Goal: Information Seeking & Learning: Learn about a topic

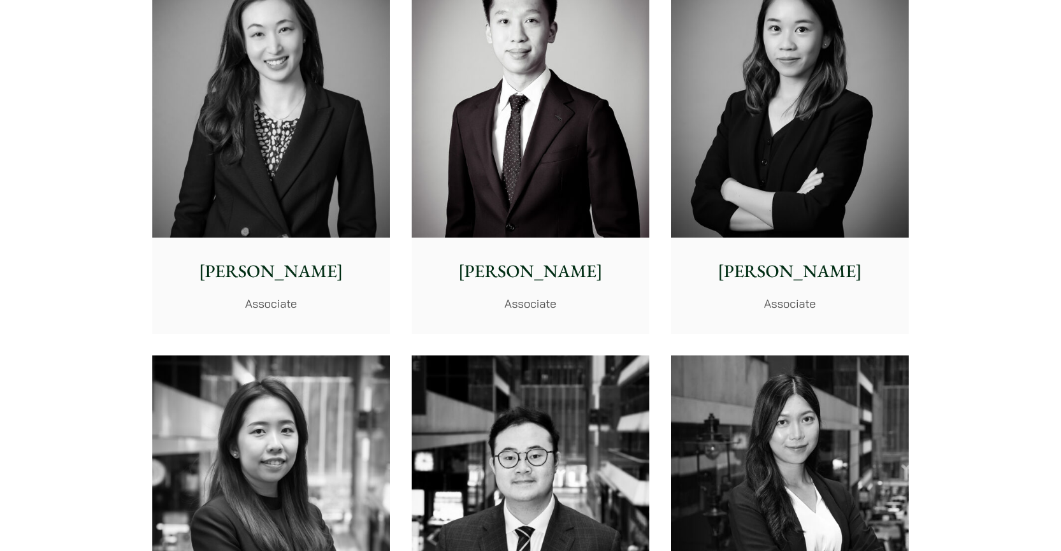
scroll to position [4254, 0]
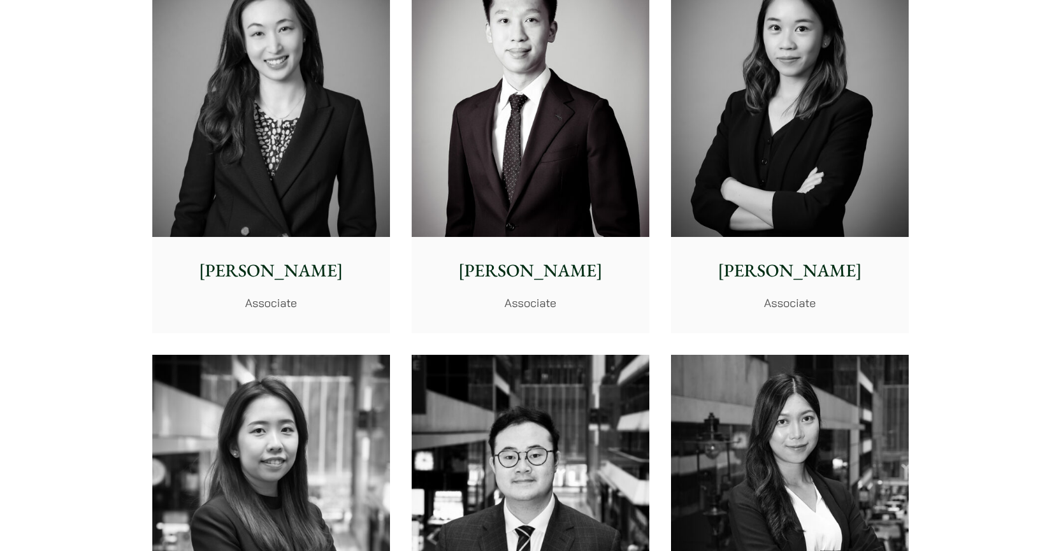
click at [551, 273] on div "[PERSON_NAME] Associate" at bounding box center [531, 284] width 238 height 95
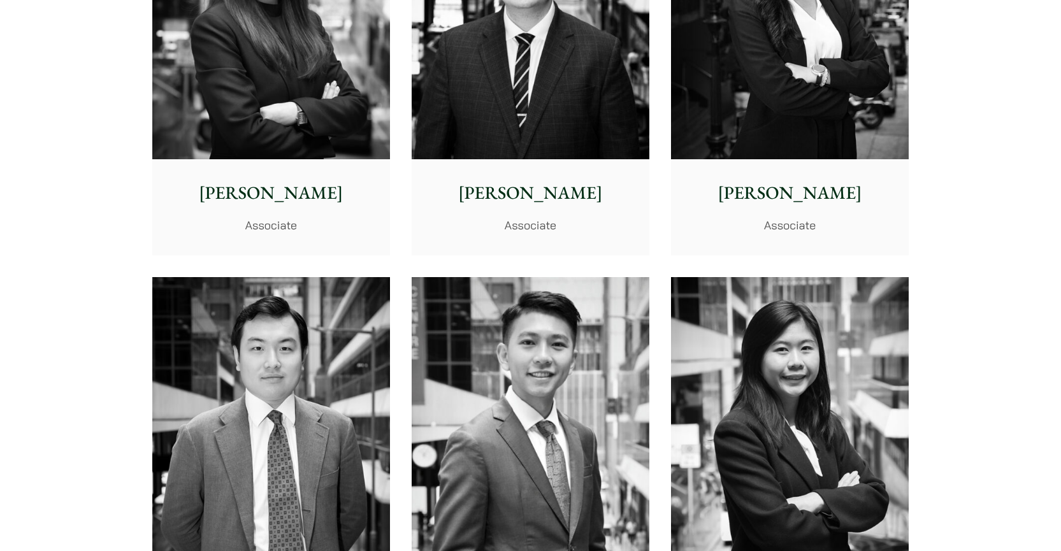
scroll to position [4878, 0]
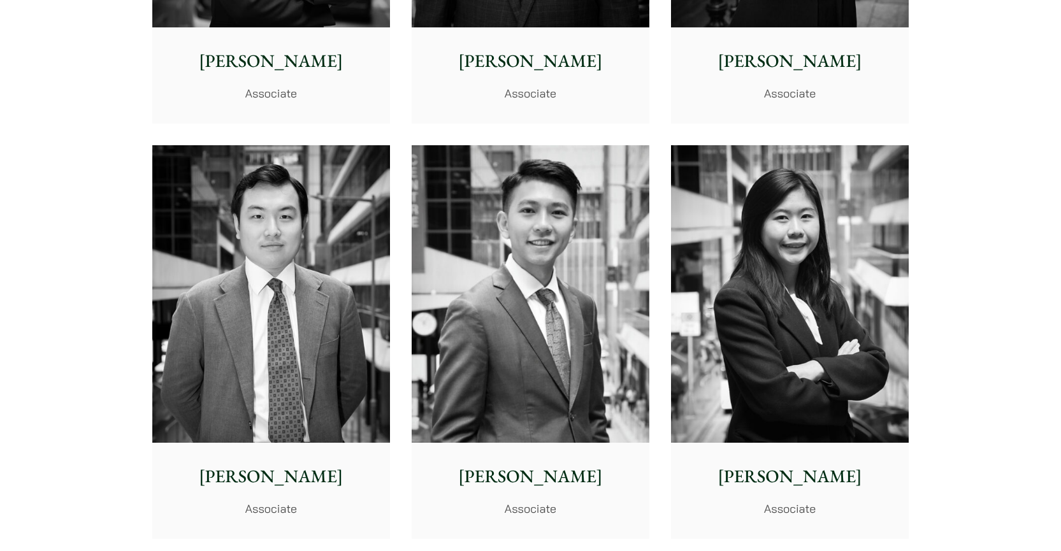
click at [559, 443] on div "[PERSON_NAME] Associate" at bounding box center [531, 490] width 238 height 95
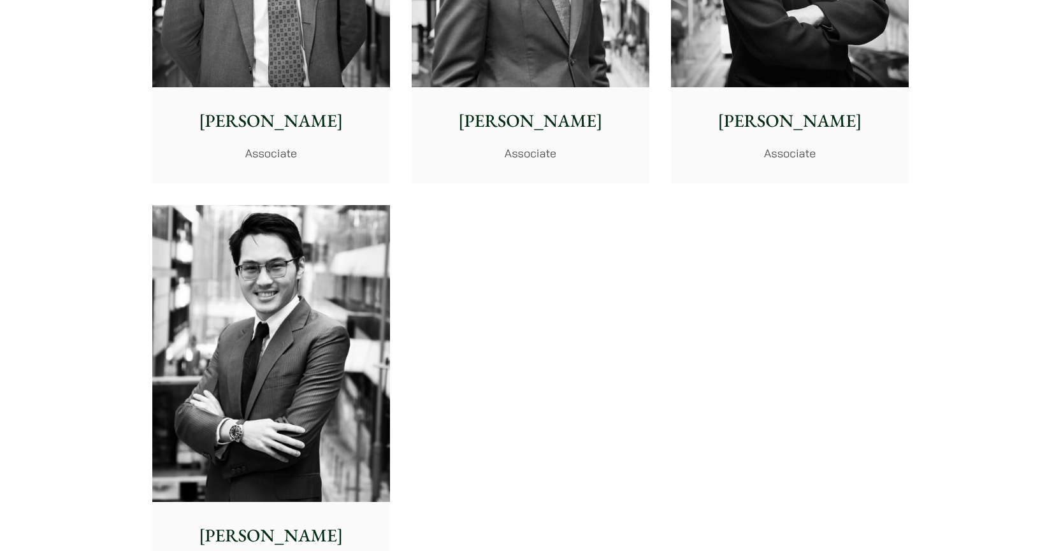
scroll to position [5238, 0]
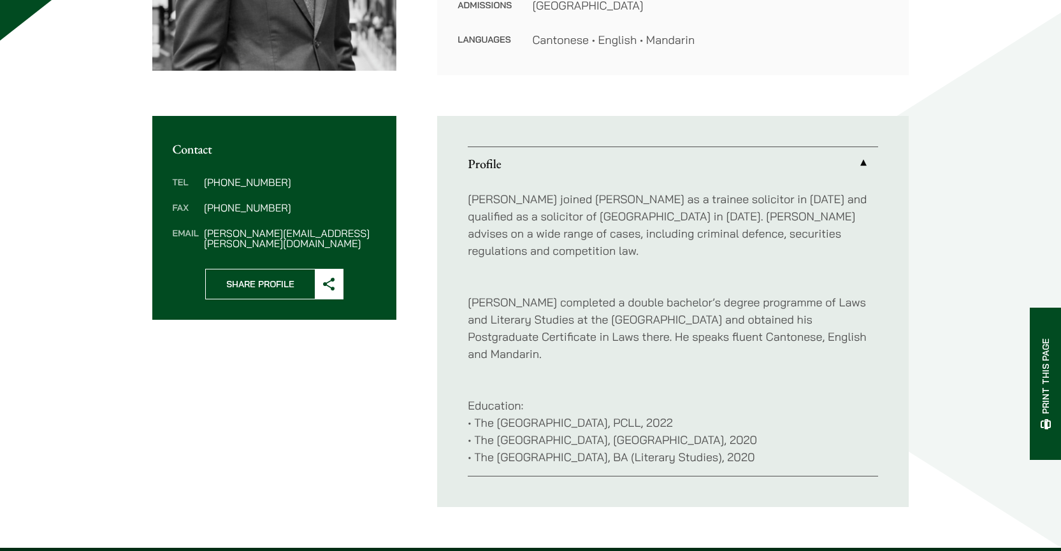
scroll to position [359, 0]
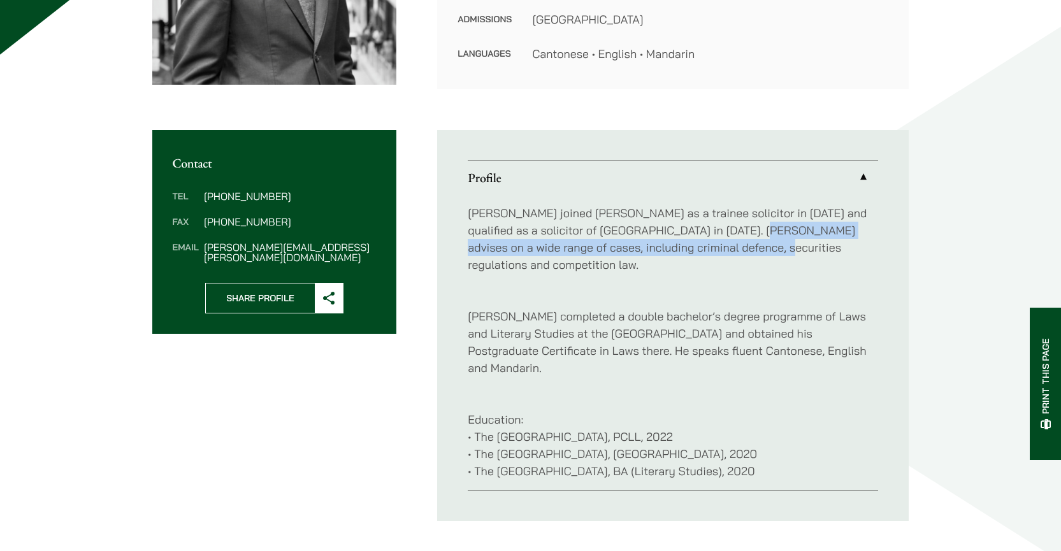
drag, startPoint x: 724, startPoint y: 227, endPoint x: 742, endPoint y: 253, distance: 32.0
click at [742, 253] on p "Brian joined Haldanes as a trainee solicitor in 2022 and qualified as a solicit…" at bounding box center [673, 239] width 410 height 69
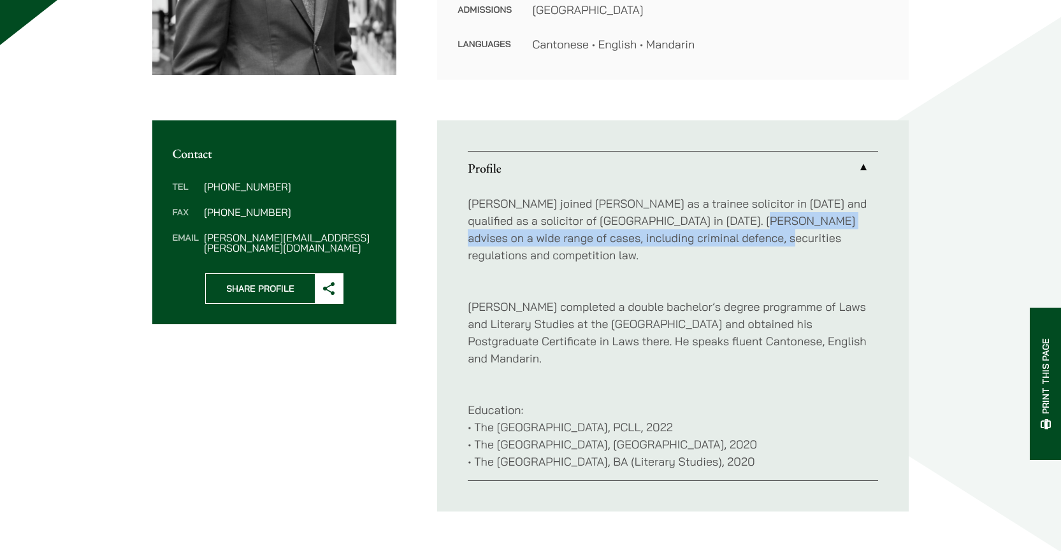
scroll to position [373, 0]
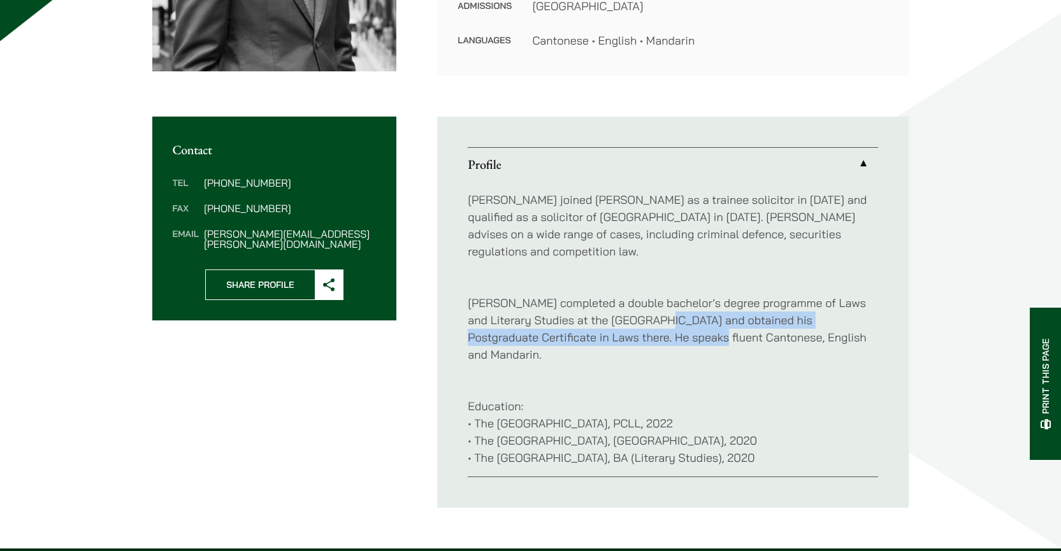
drag, startPoint x: 635, startPoint y: 298, endPoint x: 664, endPoint y: 316, distance: 33.8
click at [664, 316] on p "Brian completed a double bachelor’s degree programme of Laws and Literary Studi…" at bounding box center [673, 320] width 410 height 86
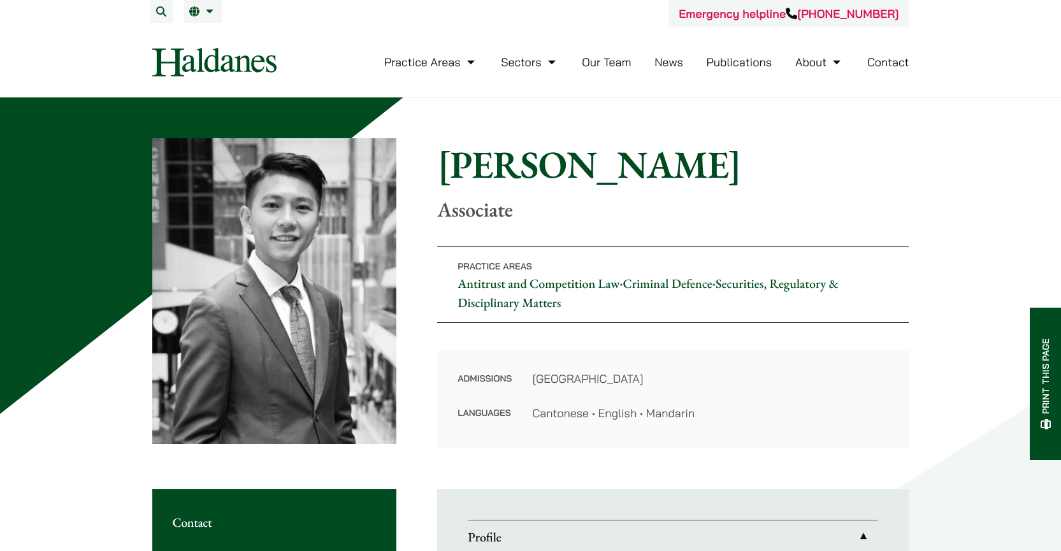
scroll to position [0, 0]
